Goal: Transaction & Acquisition: Purchase product/service

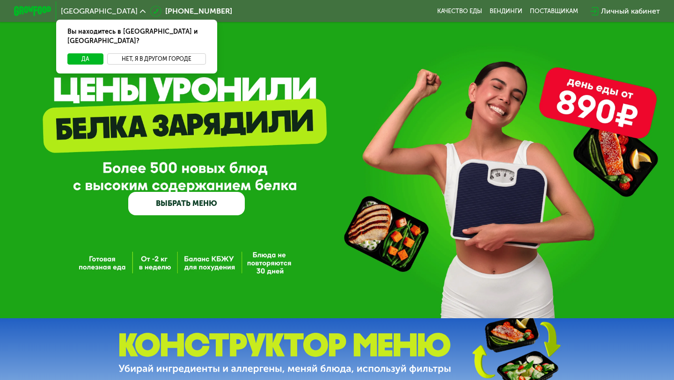
click at [168, 53] on button "Нет, я в другом городе" at bounding box center [156, 58] width 99 height 11
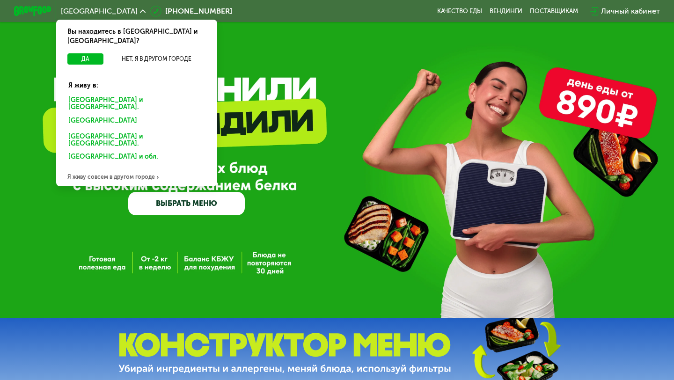
click at [119, 115] on div "Санкт-Петербурге и обл." at bounding box center [135, 122] width 146 height 15
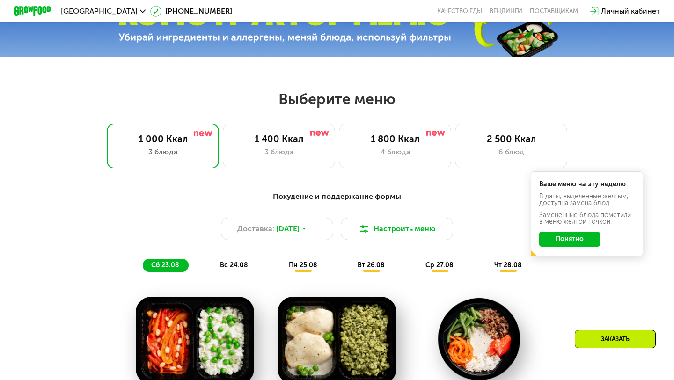
scroll to position [334, 0]
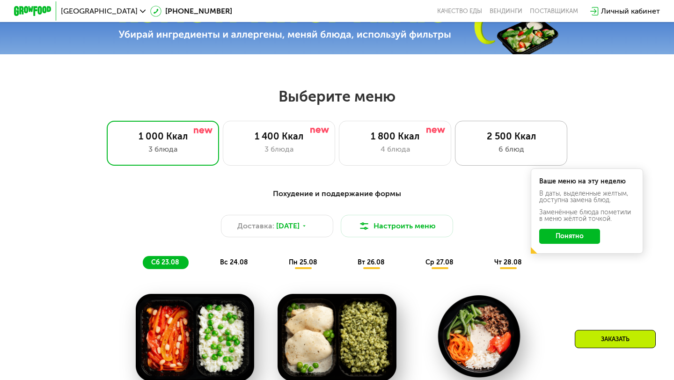
click at [503, 150] on div "6 блюд" at bounding box center [511, 149] width 93 height 11
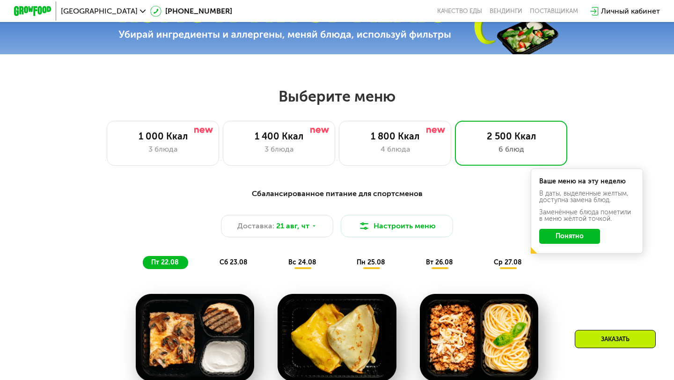
click at [561, 236] on button "Понятно" at bounding box center [569, 236] width 61 height 15
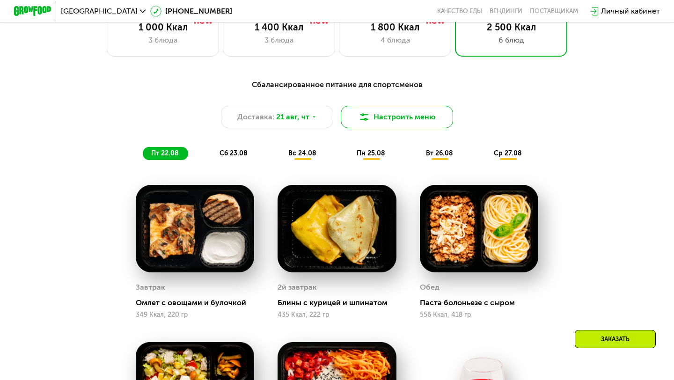
scroll to position [441, 0]
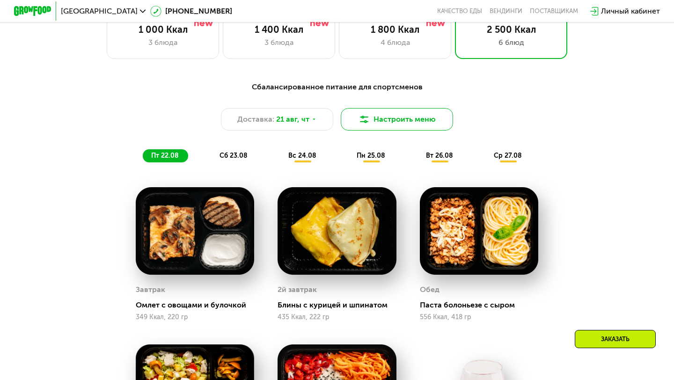
click at [401, 120] on button "Настроить меню" at bounding box center [397, 119] width 112 height 22
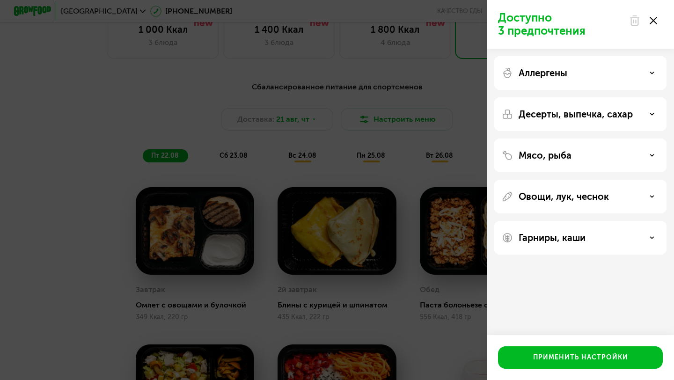
click at [586, 180] on div "Мясо, рыба" at bounding box center [580, 197] width 172 height 34
click at [579, 151] on div "Мясо, рыба" at bounding box center [580, 155] width 157 height 11
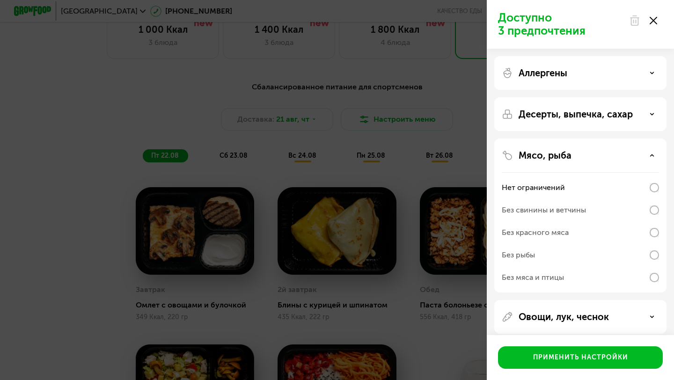
click at [579, 151] on div "Мясо, рыба" at bounding box center [580, 155] width 157 height 11
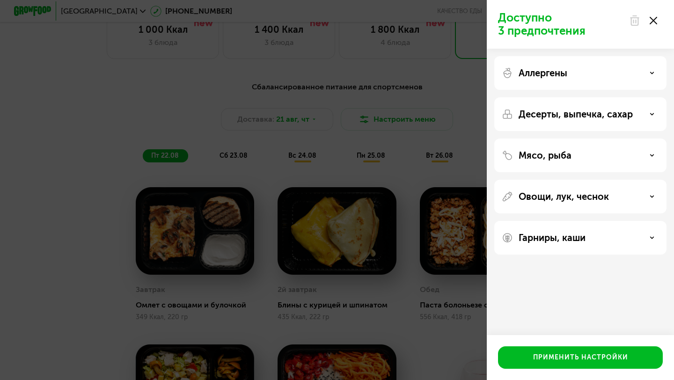
click at [659, 18] on div at bounding box center [643, 20] width 39 height 19
click at [653, 19] on icon at bounding box center [653, 20] width 7 height 7
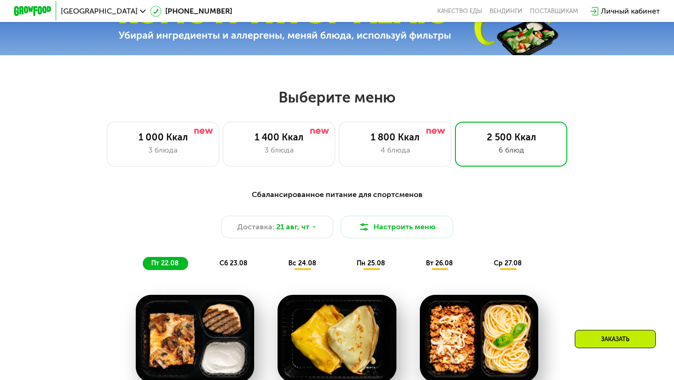
scroll to position [331, 0]
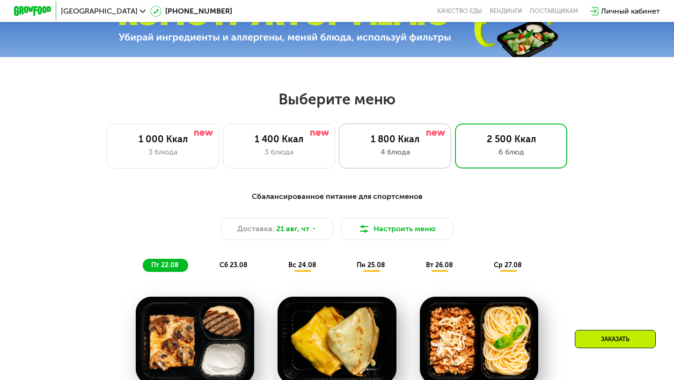
click at [414, 149] on div "4 блюда" at bounding box center [395, 152] width 93 height 11
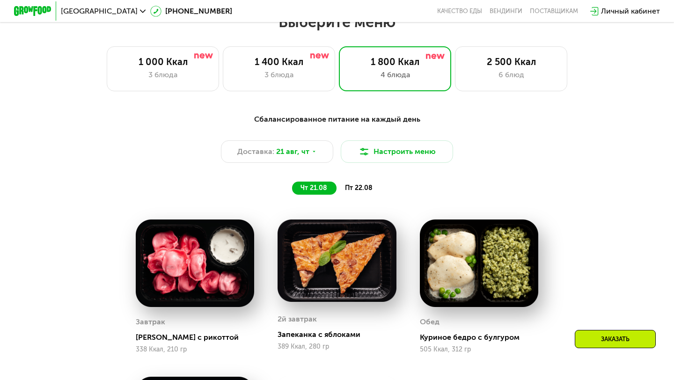
scroll to position [407, 0]
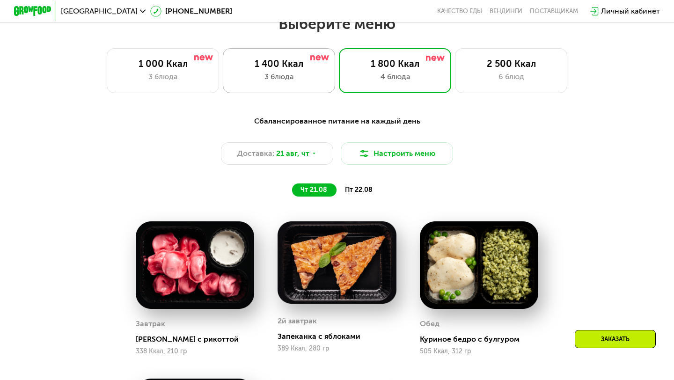
click at [316, 55] on img at bounding box center [319, 57] width 19 height 5
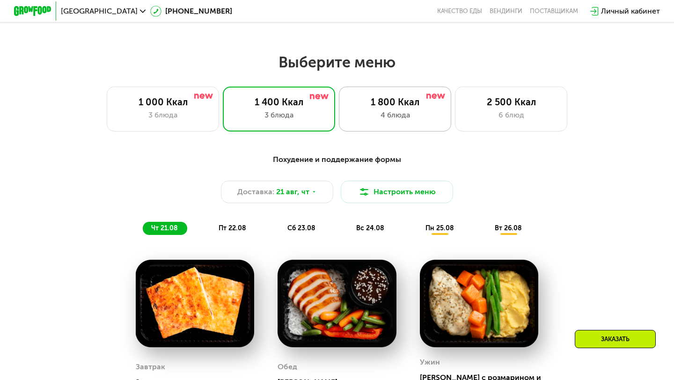
scroll to position [362, 0]
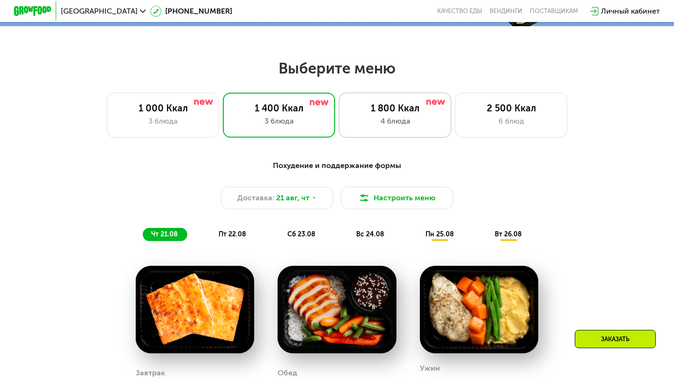
click at [402, 103] on div "1 800 Ккал" at bounding box center [395, 108] width 93 height 11
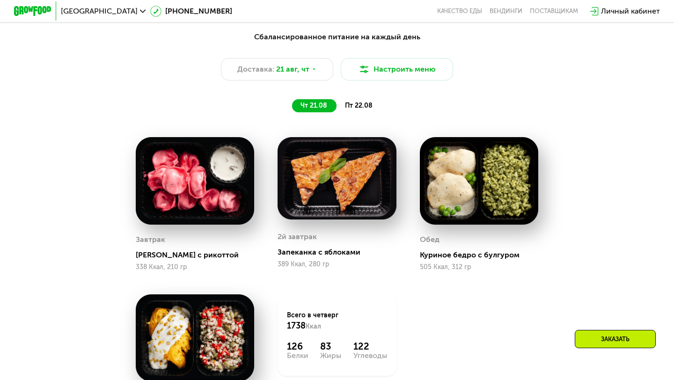
scroll to position [480, 0]
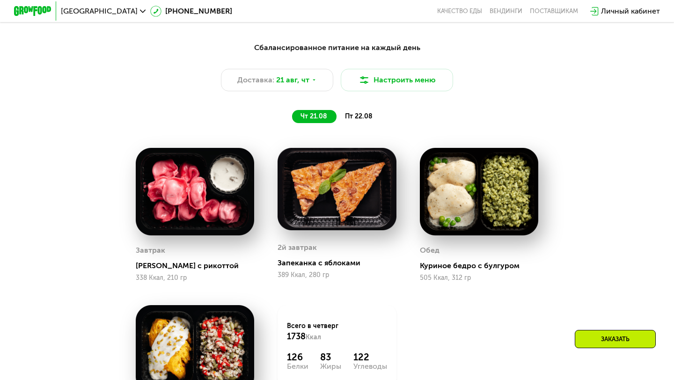
click at [361, 118] on span "пт 22.08" at bounding box center [359, 116] width 28 height 8
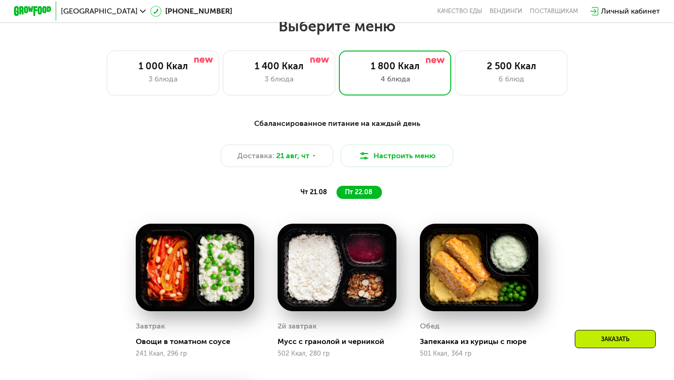
scroll to position [400, 0]
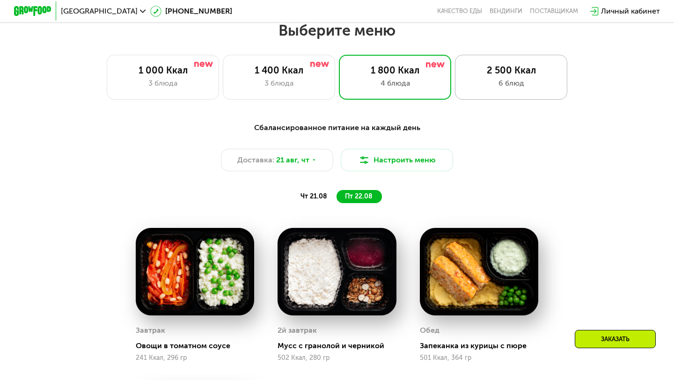
click at [511, 64] on div "2 500 Ккал 6 блюд" at bounding box center [511, 77] width 112 height 45
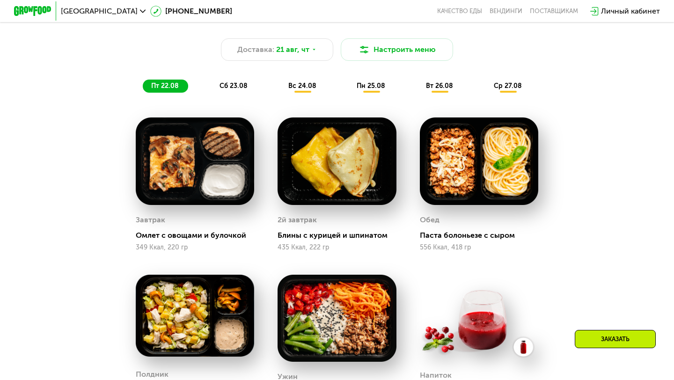
scroll to position [501, 0]
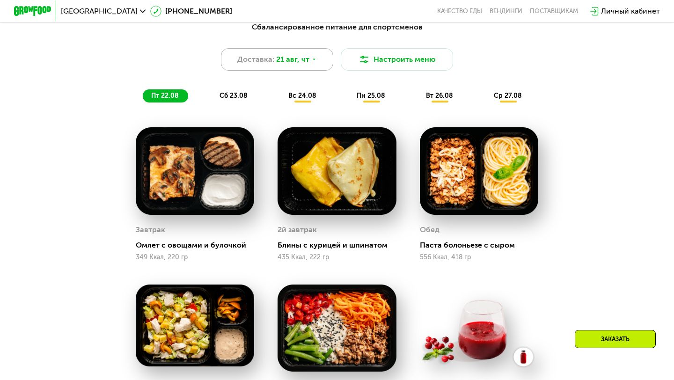
click at [299, 61] on span "21 авг, чт" at bounding box center [292, 59] width 33 height 11
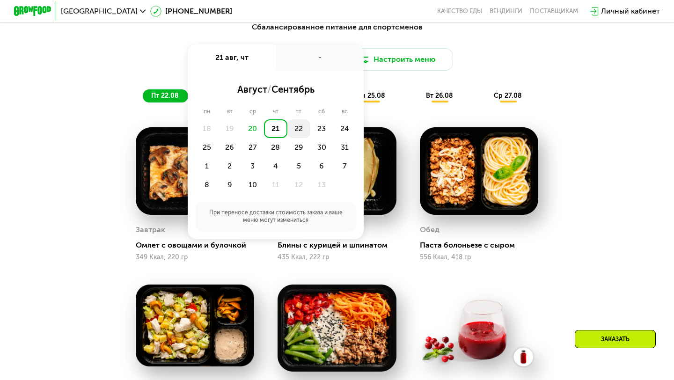
click at [310, 132] on div "22" at bounding box center [321, 128] width 23 height 19
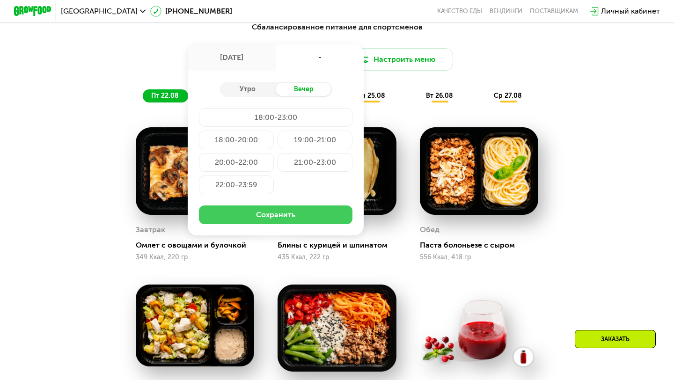
click at [294, 215] on button "Сохранить" at bounding box center [276, 215] width 154 height 19
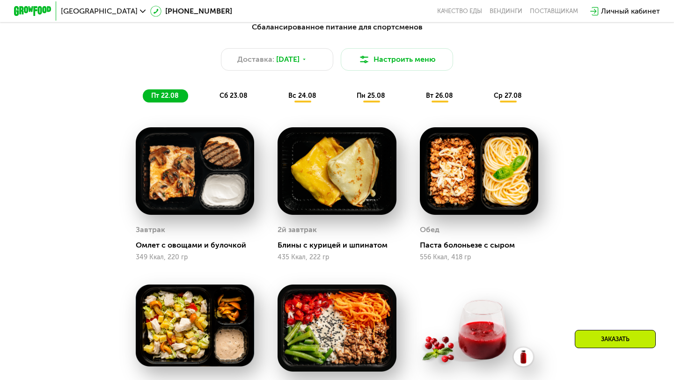
click at [280, 91] on div "сб 23.08" at bounding box center [303, 95] width 46 height 13
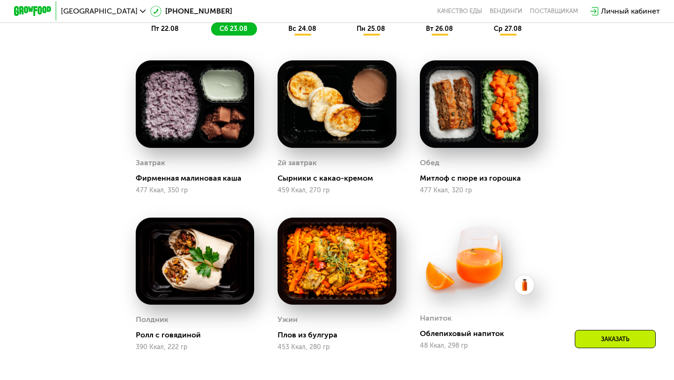
scroll to position [549, 0]
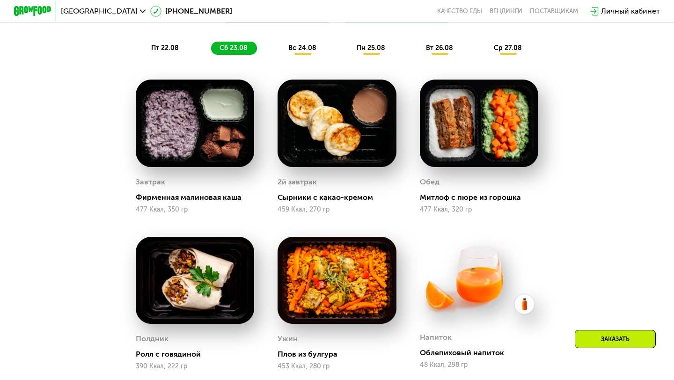
click at [348, 52] on div "вс 24.08" at bounding box center [371, 48] width 46 height 13
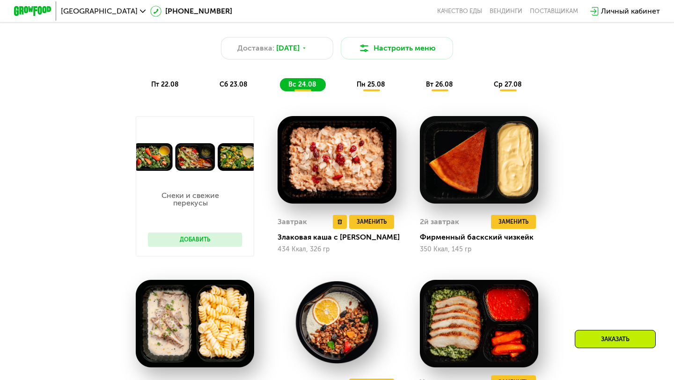
scroll to position [485, 0]
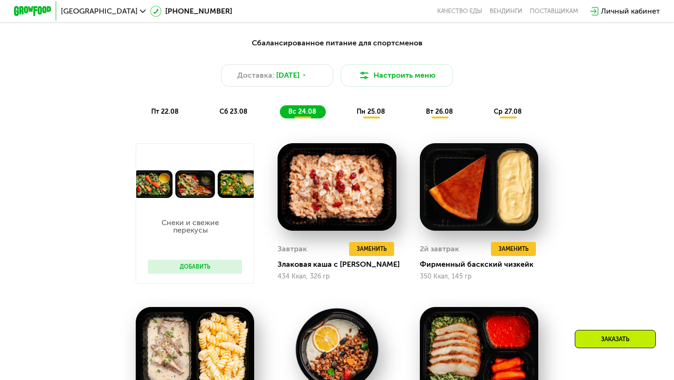
click at [375, 113] on span "пн 25.08" at bounding box center [371, 112] width 29 height 8
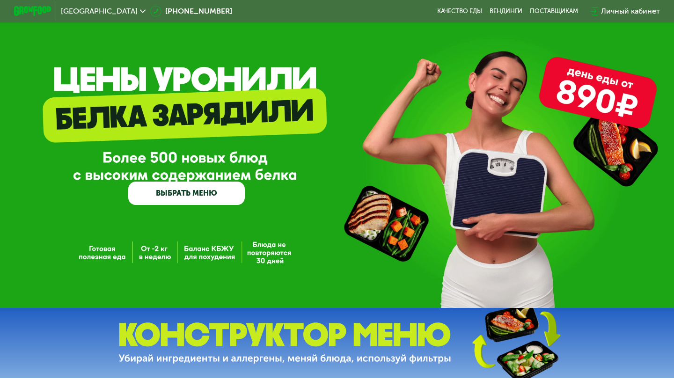
scroll to position [12, 0]
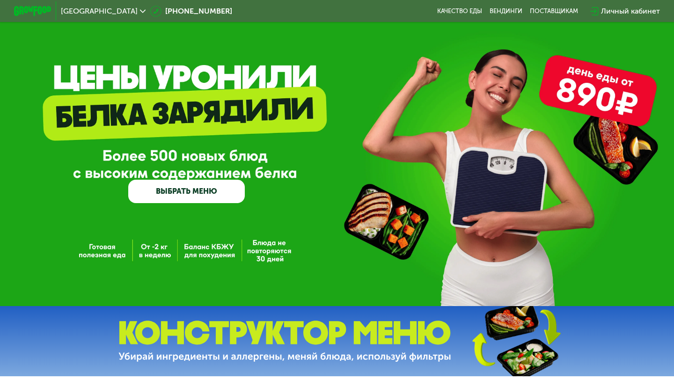
click at [201, 192] on link "ВЫБРАТЬ МЕНЮ" at bounding box center [186, 191] width 117 height 23
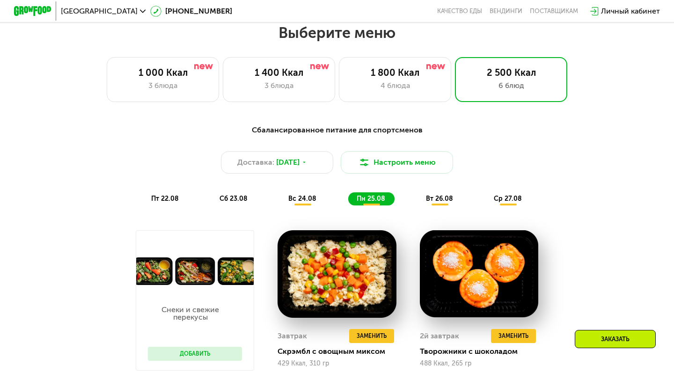
scroll to position [399, 0]
